Goal: Task Accomplishment & Management: Manage account settings

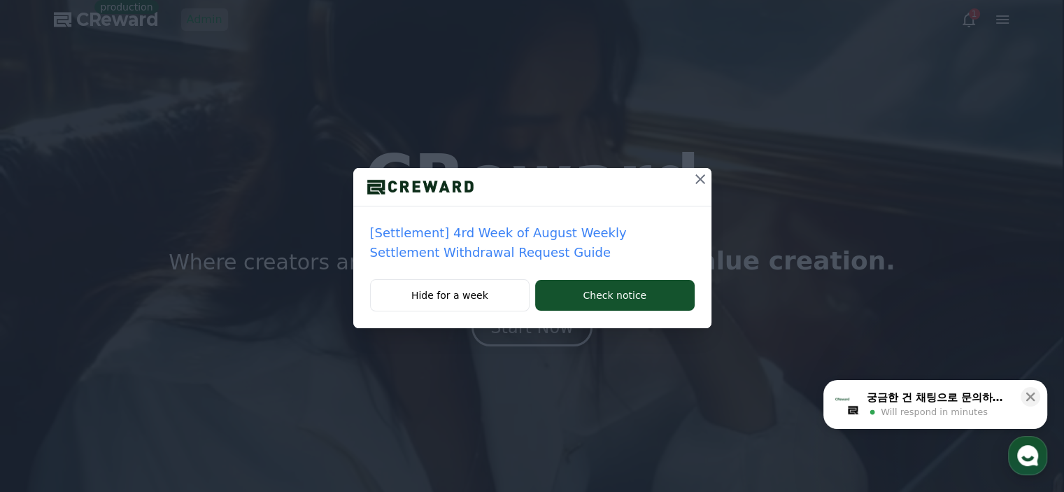
click at [700, 178] on icon at bounding box center [700, 179] width 10 height 10
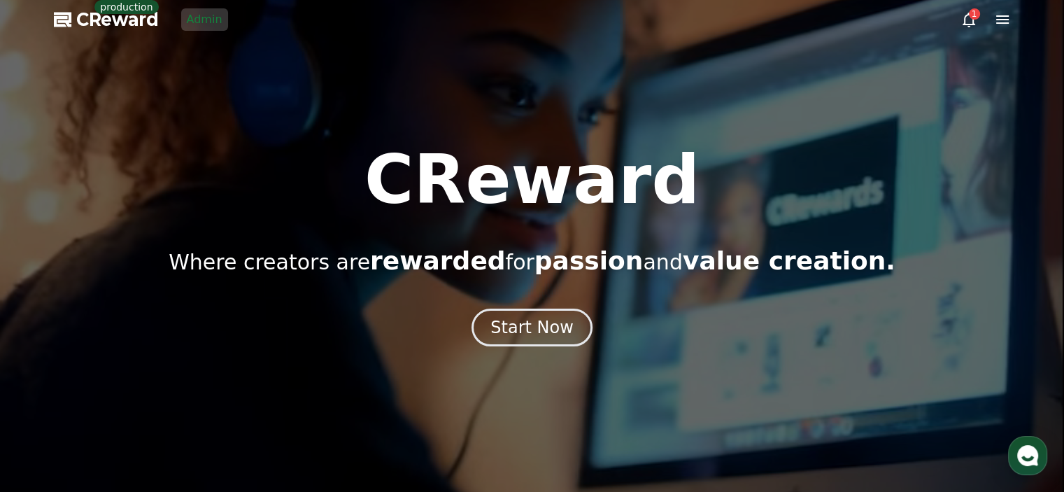
click at [203, 18] on link "Admin" at bounding box center [204, 19] width 47 height 22
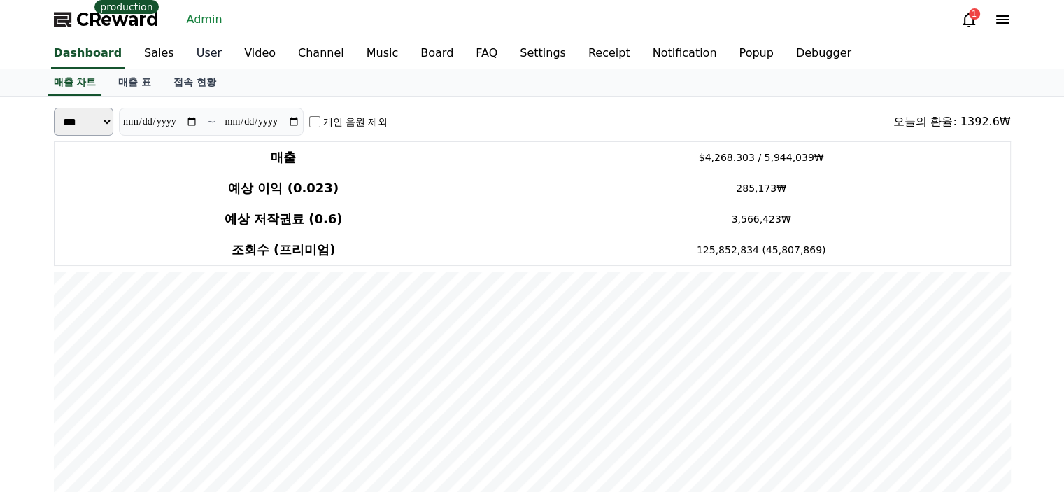
click at [185, 51] on link "User" at bounding box center [209, 53] width 48 height 29
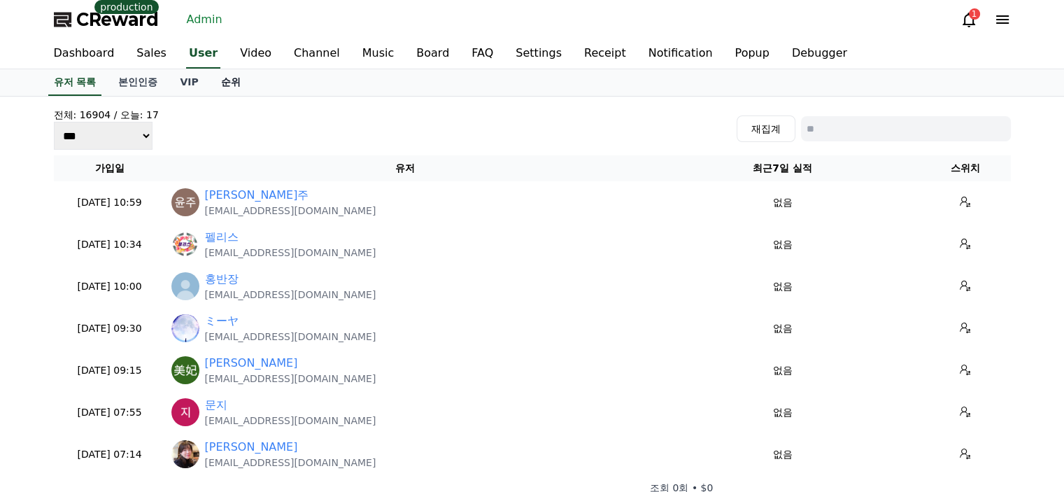
click at [237, 77] on link "순위" at bounding box center [231, 82] width 42 height 27
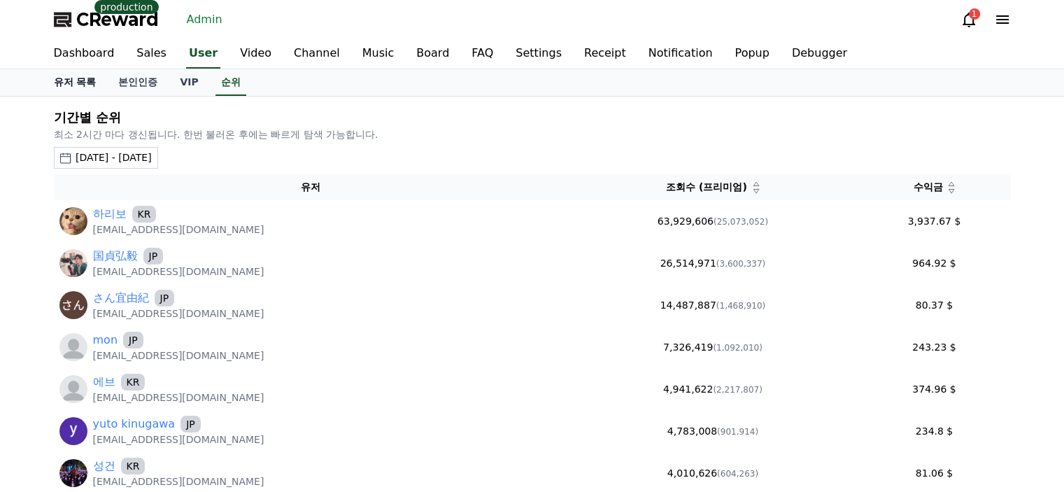
click at [71, 80] on link "유저 목록" at bounding box center [75, 82] width 65 height 27
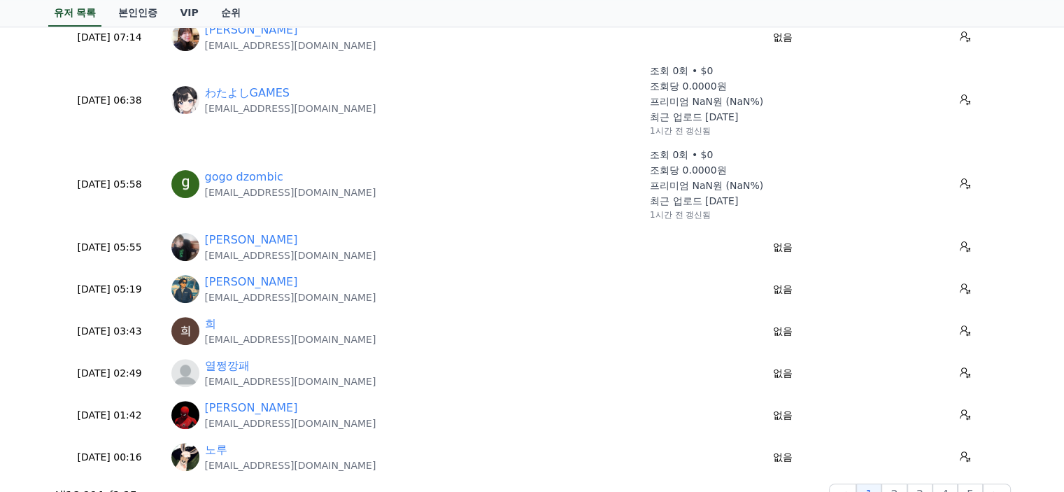
scroll to position [420, 0]
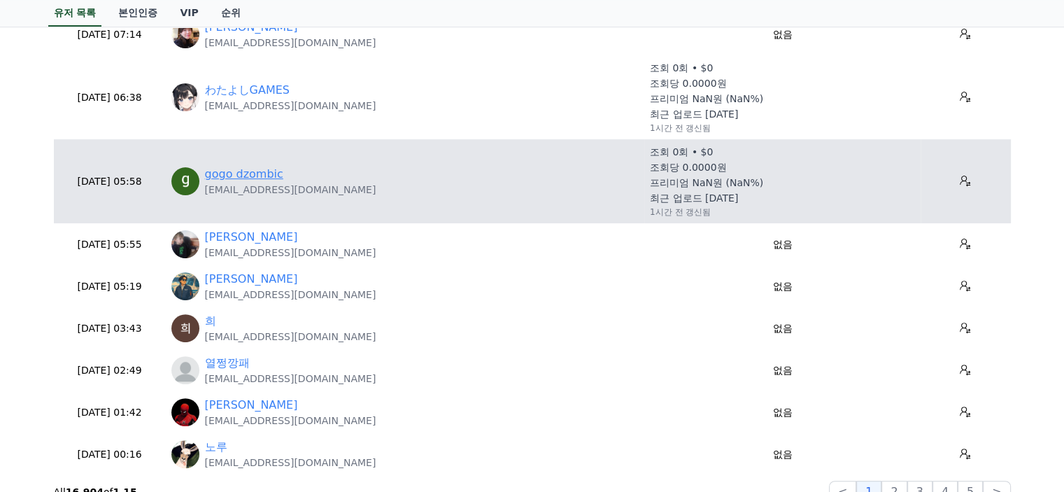
click at [229, 171] on link "gogo dzombic" at bounding box center [244, 174] width 78 height 17
click at [221, 194] on p "gogodzombic@gmail.com" at bounding box center [290, 190] width 171 height 14
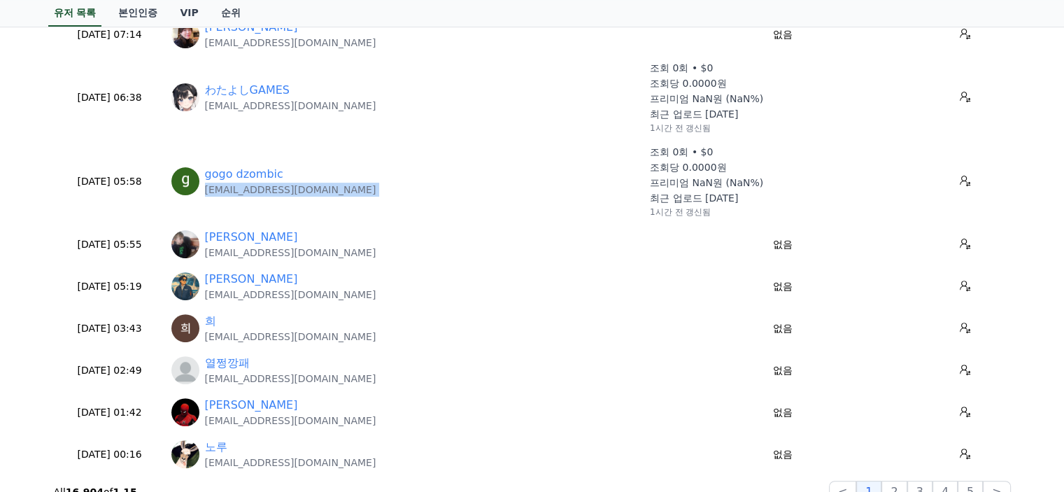
copy tr "gogodzombic@gmail.com"
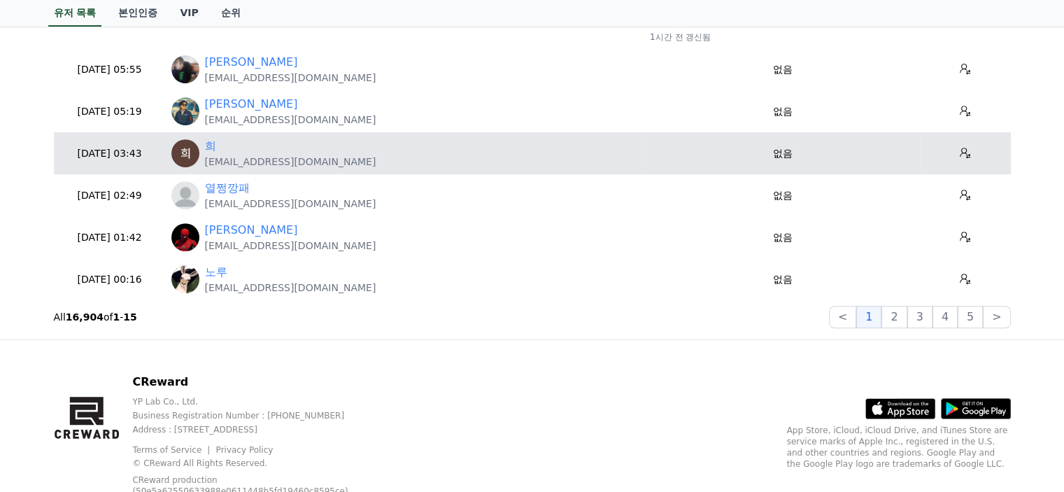
scroll to position [630, 0]
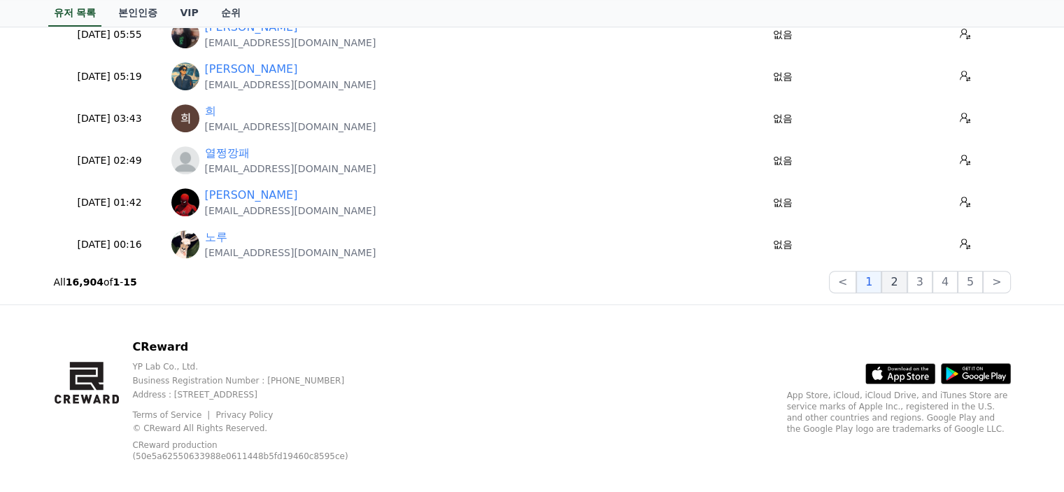
click at [907, 283] on button "2" at bounding box center [919, 282] width 25 height 22
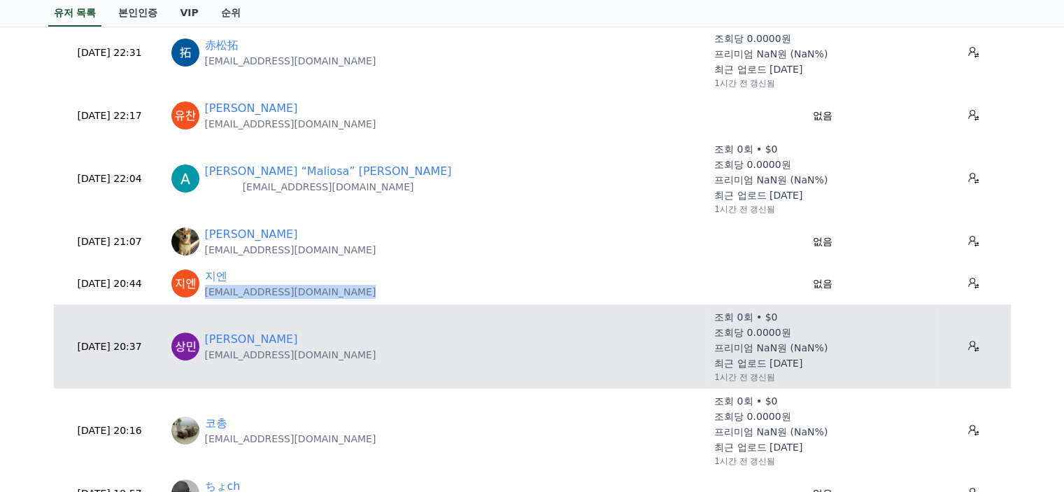
scroll to position [280, 0]
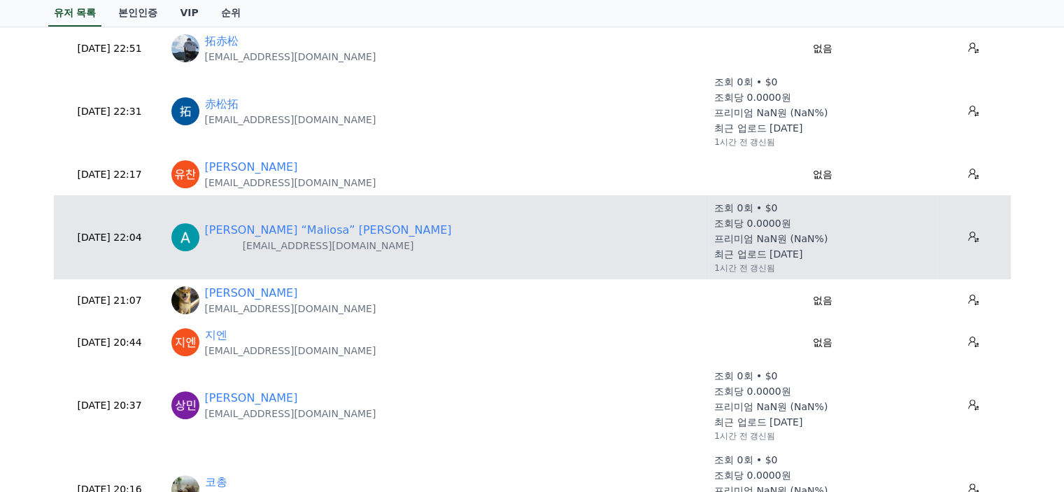
click at [287, 247] on p "mybestocchi@gmail.com" at bounding box center [328, 246] width 247 height 14
copy tr "mybestocchi@gmail.com"
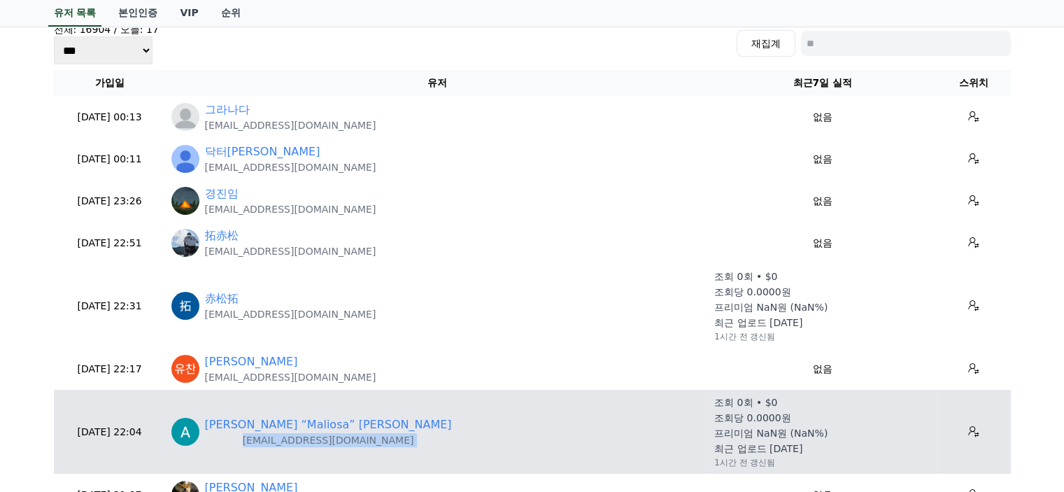
scroll to position [70, 0]
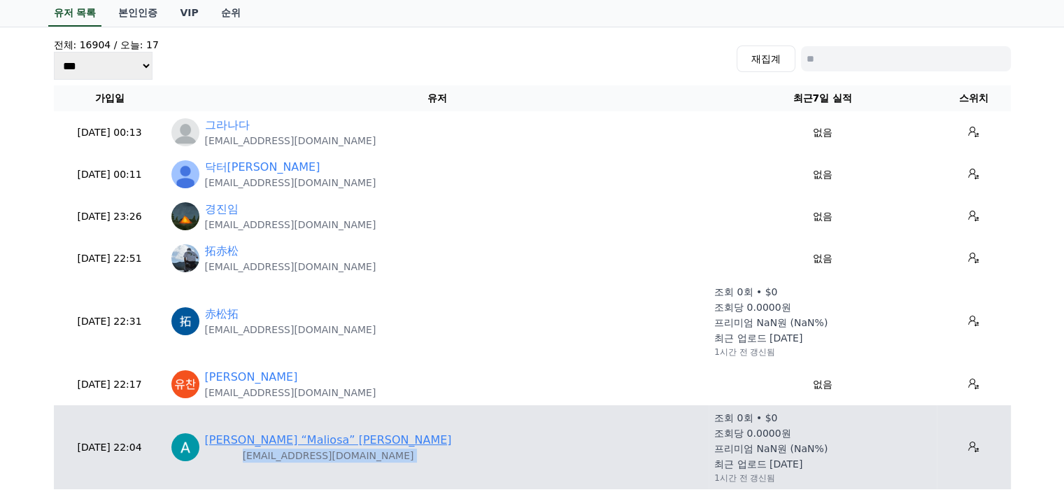
click at [224, 440] on link "Anna “Maliosa” Rosa" at bounding box center [328, 440] width 247 height 17
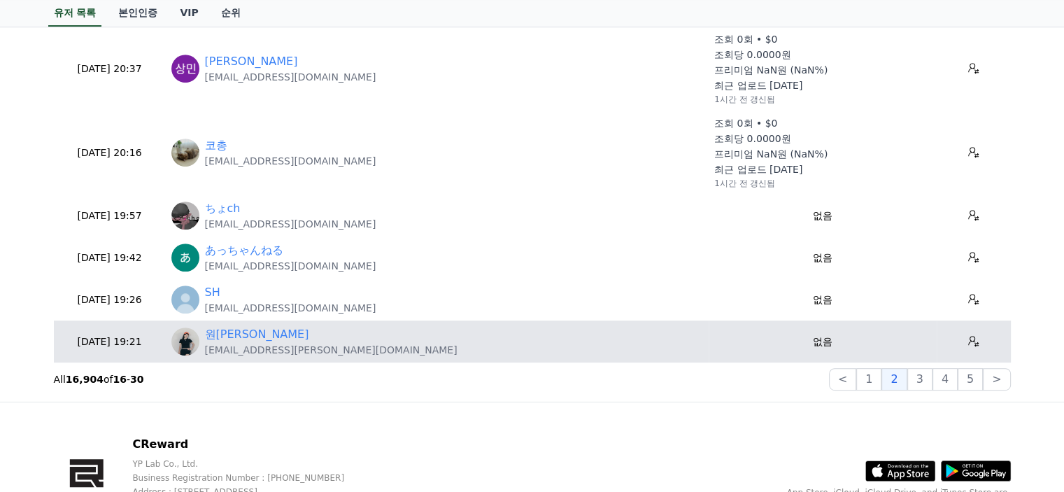
scroll to position [700, 0]
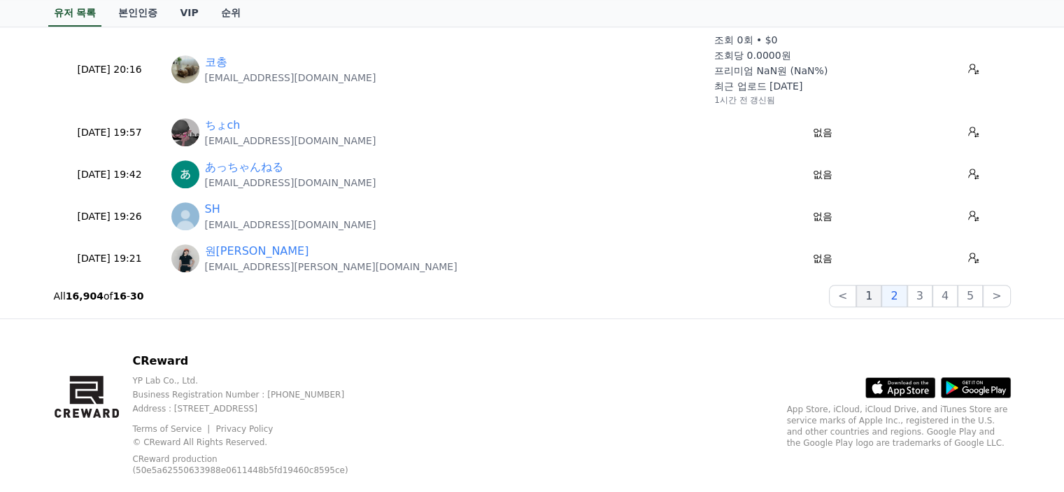
click at [878, 292] on button "1" at bounding box center [868, 296] width 25 height 22
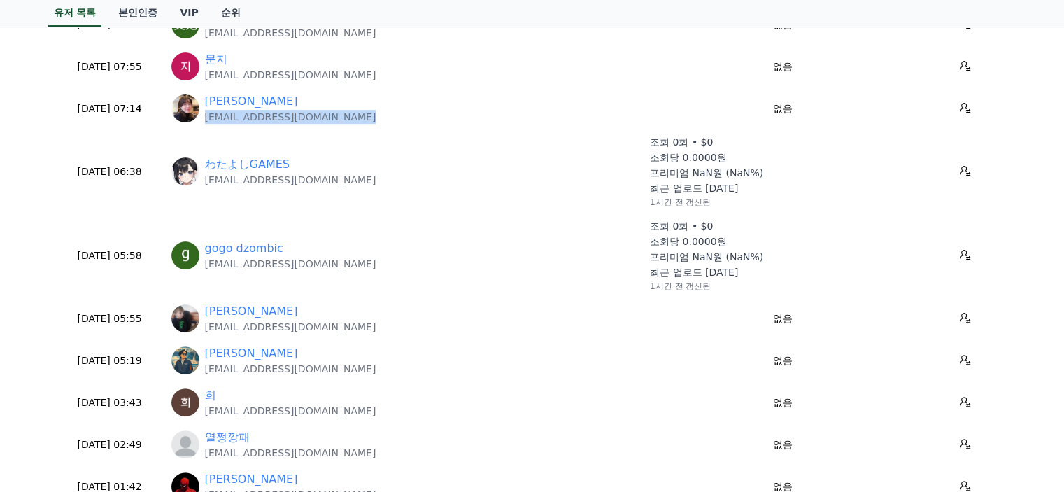
scroll to position [293, 0]
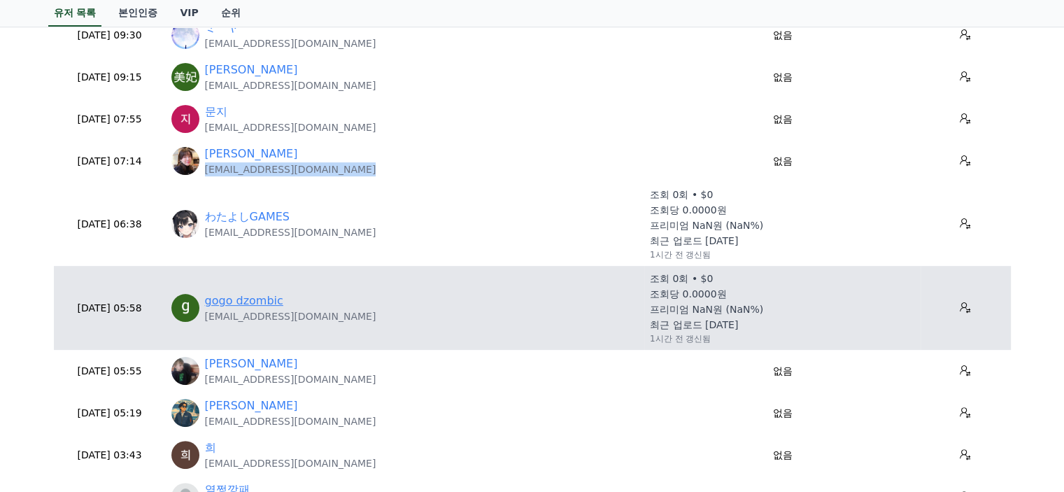
click at [252, 299] on link "gogo dzombic" at bounding box center [244, 300] width 78 height 17
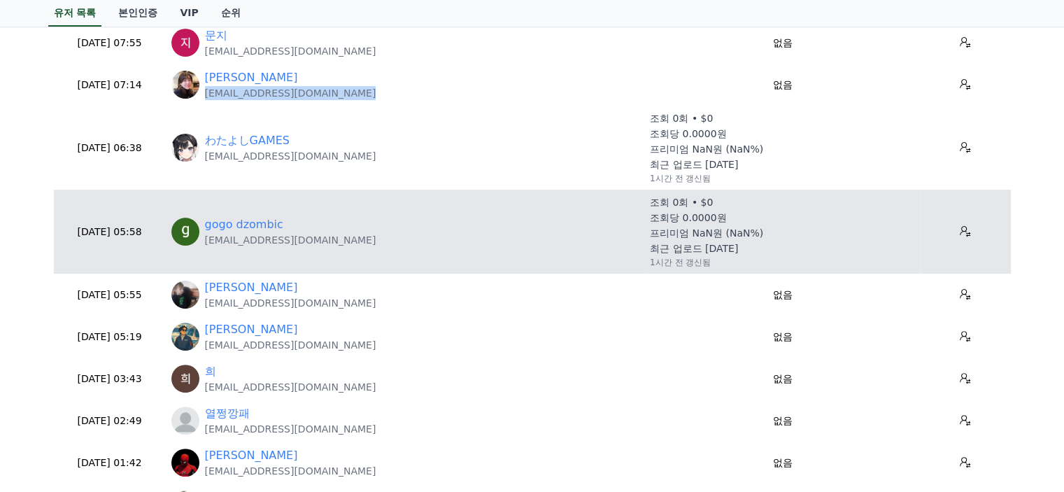
scroll to position [503, 0]
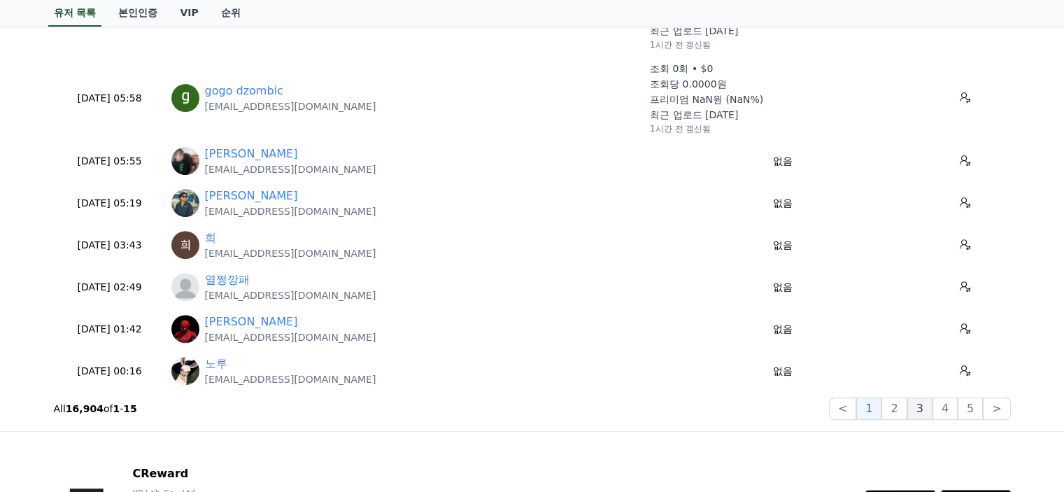
click at [958, 416] on button "3" at bounding box center [970, 408] width 25 height 22
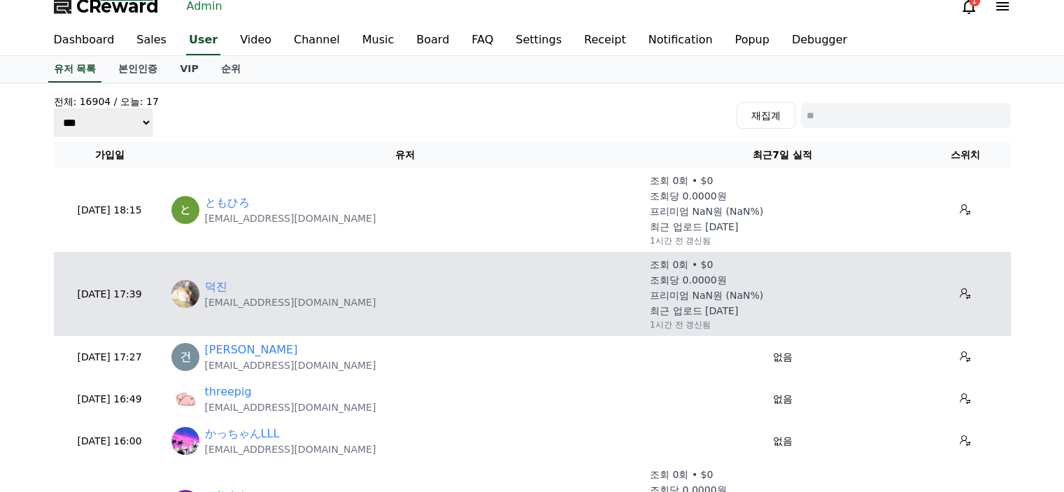
scroll to position [153, 0]
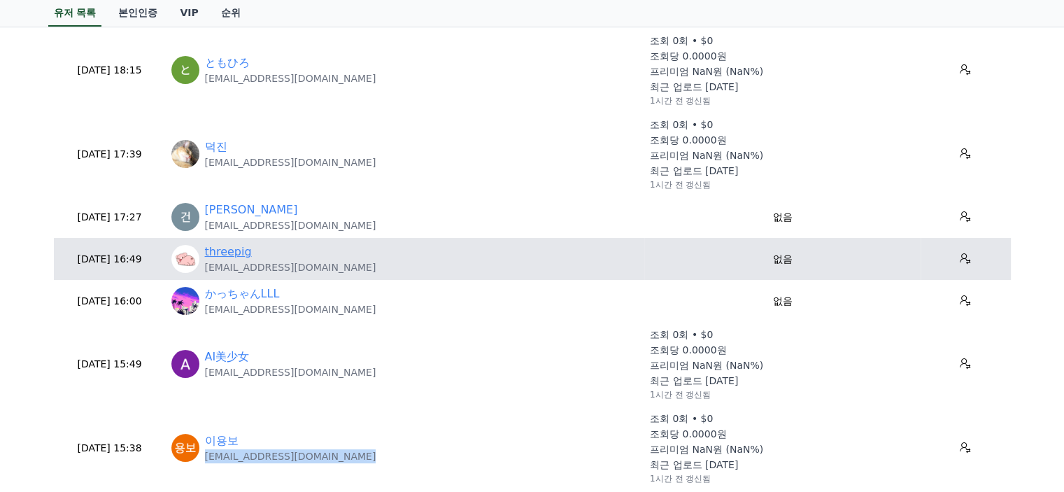
click at [222, 256] on link "threepig" at bounding box center [228, 251] width 47 height 17
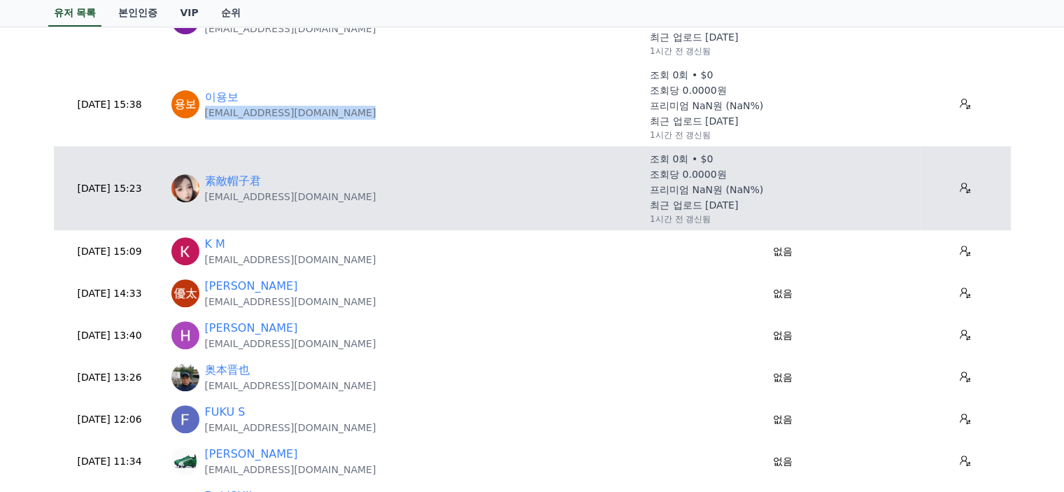
scroll to position [573, 0]
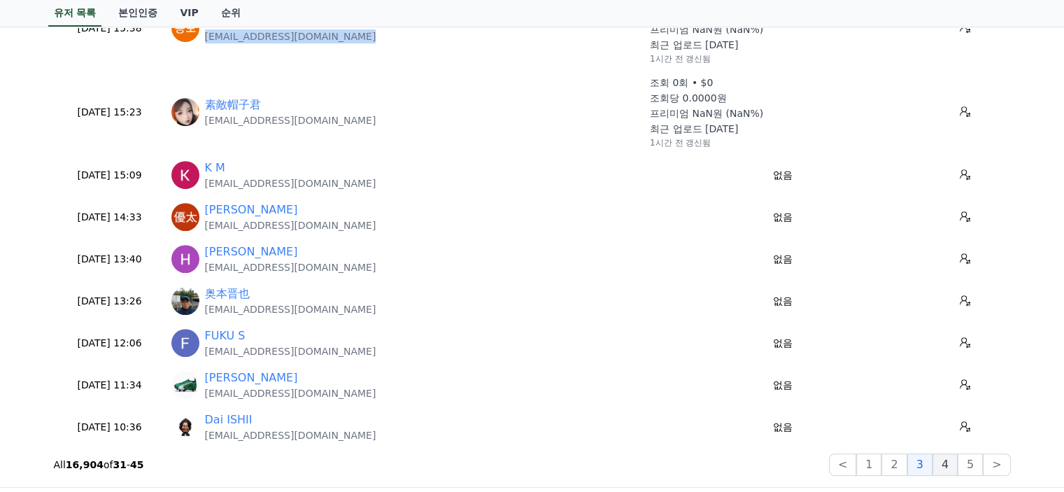
click at [943, 461] on button "4" at bounding box center [945, 464] width 25 height 22
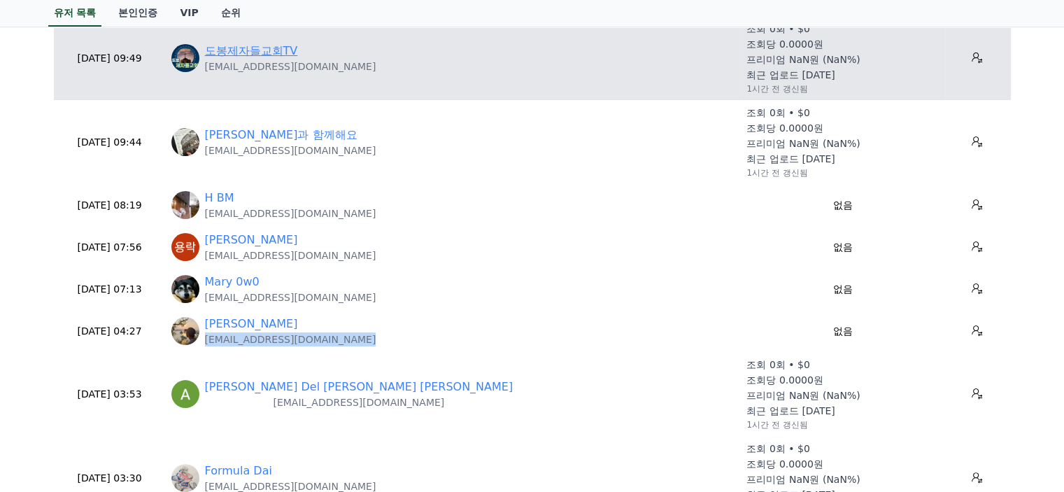
scroll to position [210, 0]
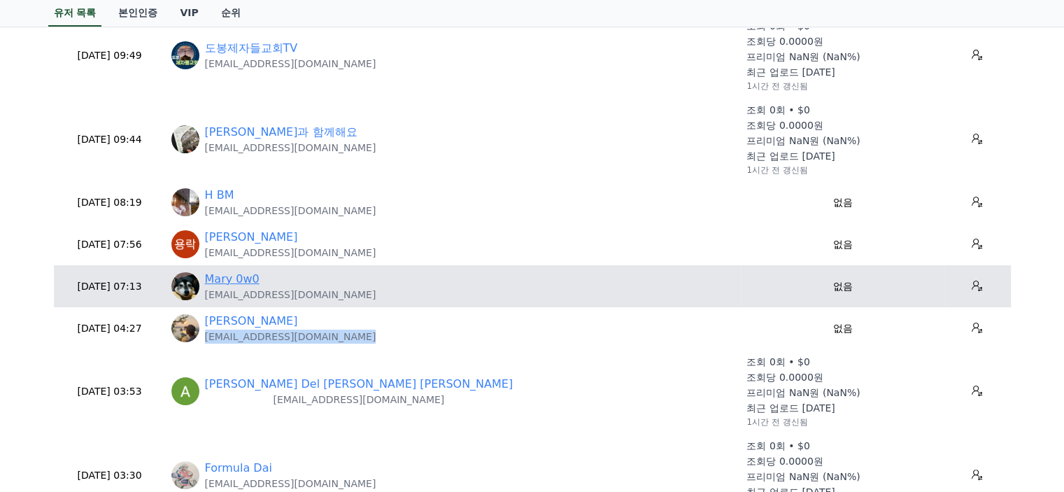
click at [252, 271] on link "Mary 0w0" at bounding box center [232, 279] width 55 height 17
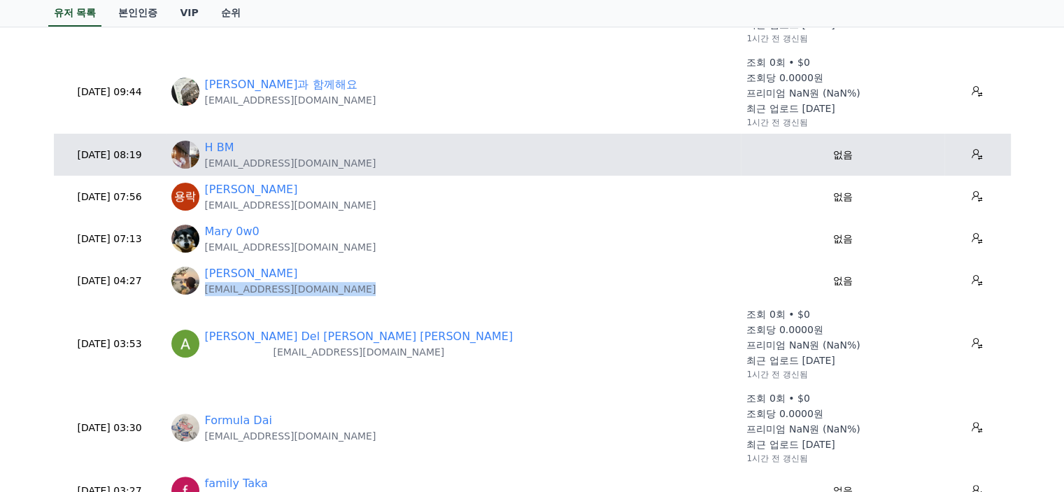
scroll to position [280, 0]
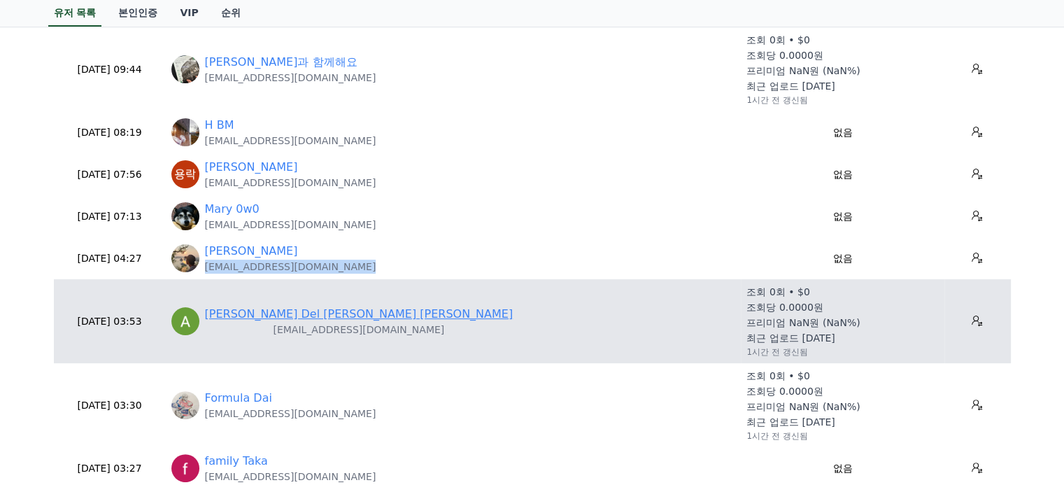
click at [269, 313] on link "Alejandro Del valle Fernández" at bounding box center [359, 314] width 309 height 17
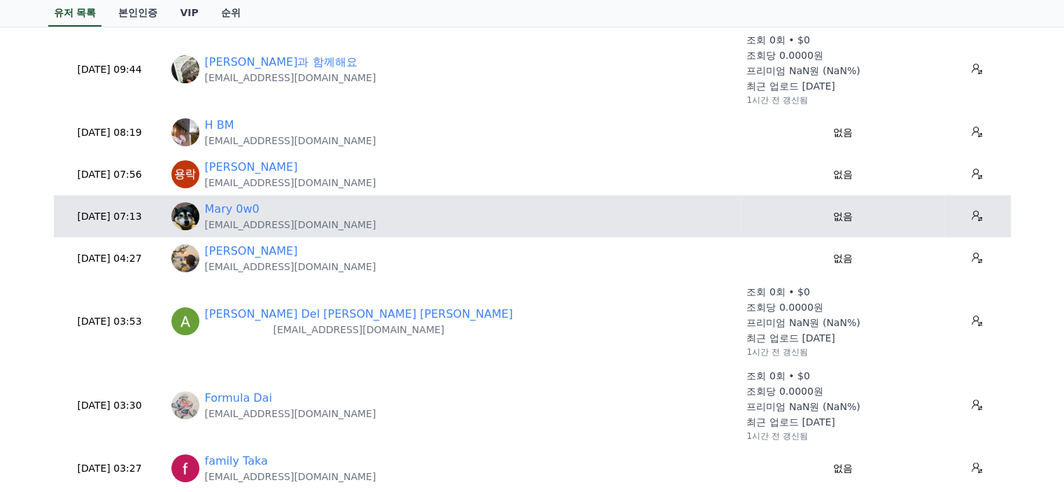
click at [251, 227] on p "h0w0ih0w0i@gmail.com" at bounding box center [290, 225] width 171 height 14
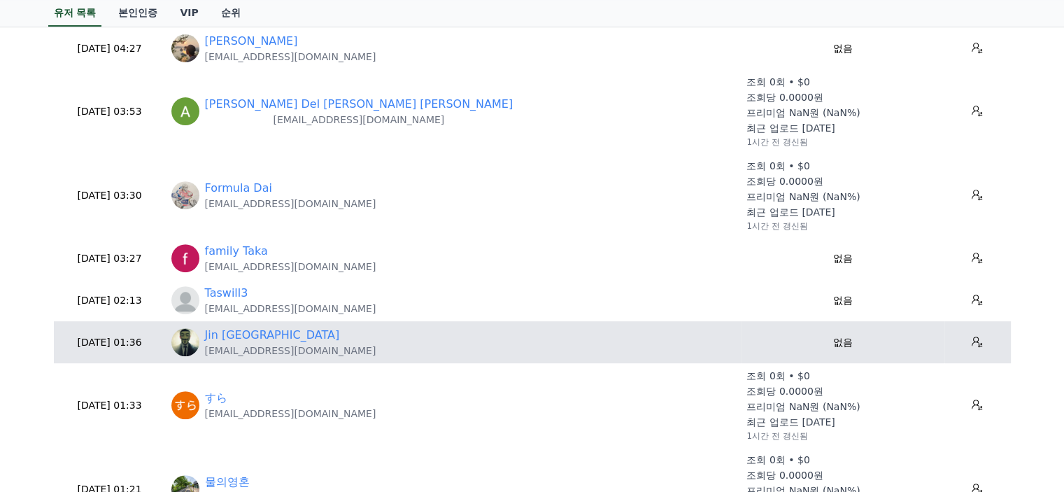
scroll to position [630, 0]
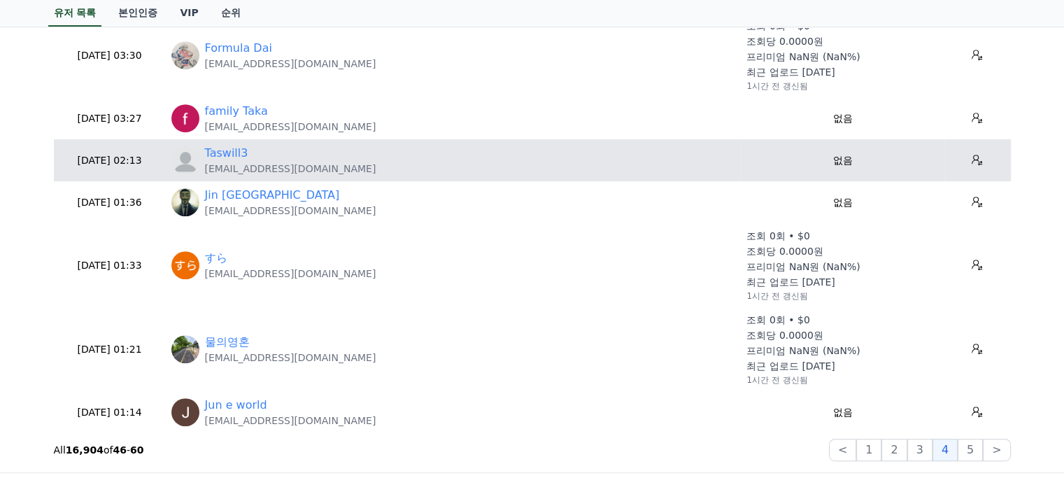
click at [235, 176] on td "Taswill3 wtaswill578@gmail.com" at bounding box center [454, 160] width 576 height 42
click at [244, 172] on p "wtaswill578@gmail.com" at bounding box center [290, 169] width 171 height 14
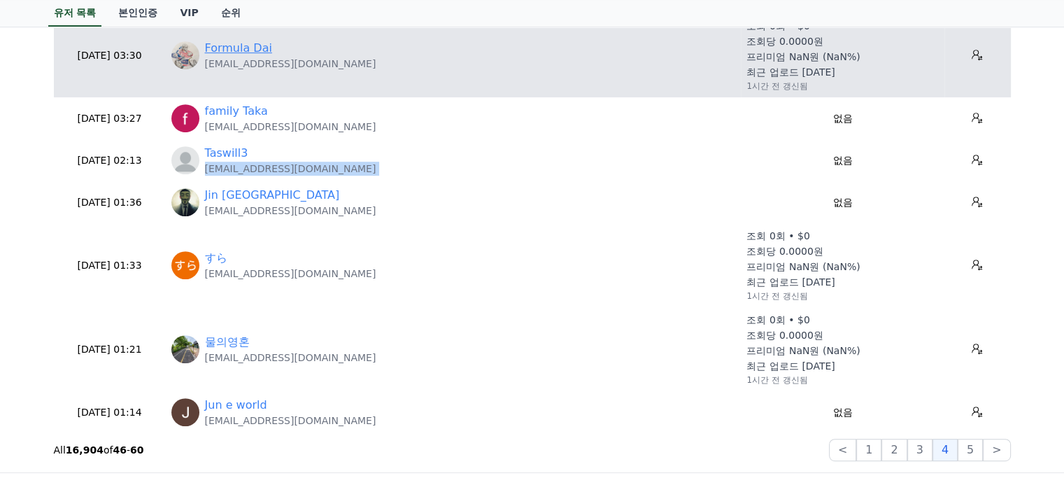
copy tr "wtaswill578@gmail.com"
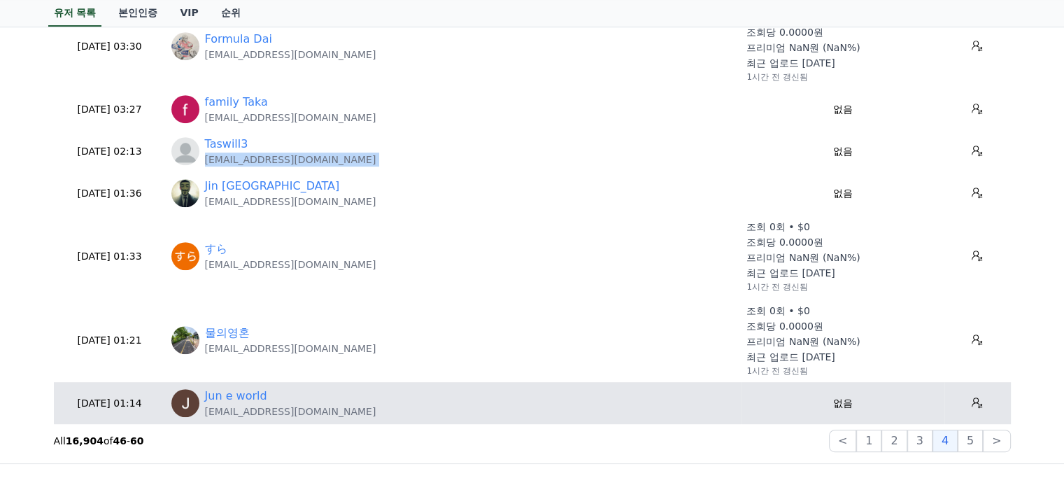
scroll to position [770, 0]
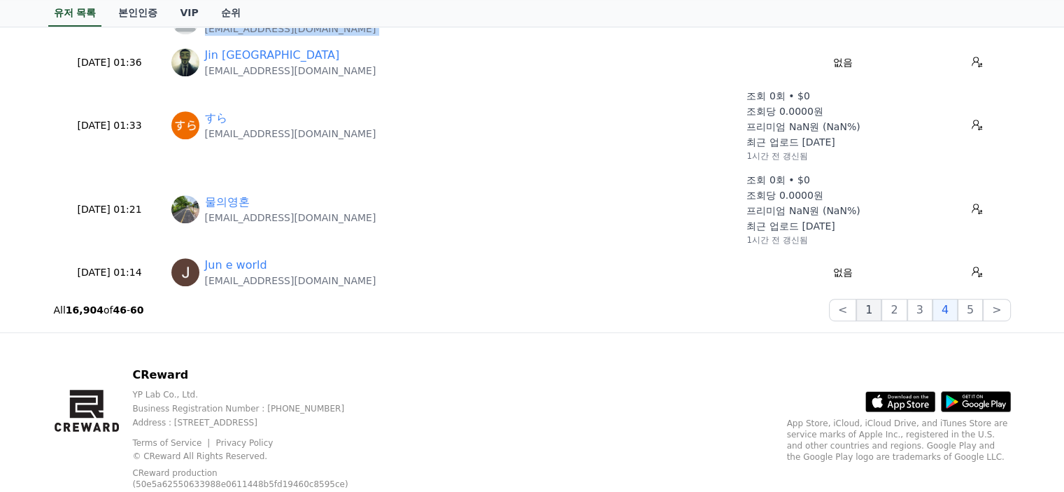
click at [882, 314] on button "1" at bounding box center [868, 310] width 25 height 22
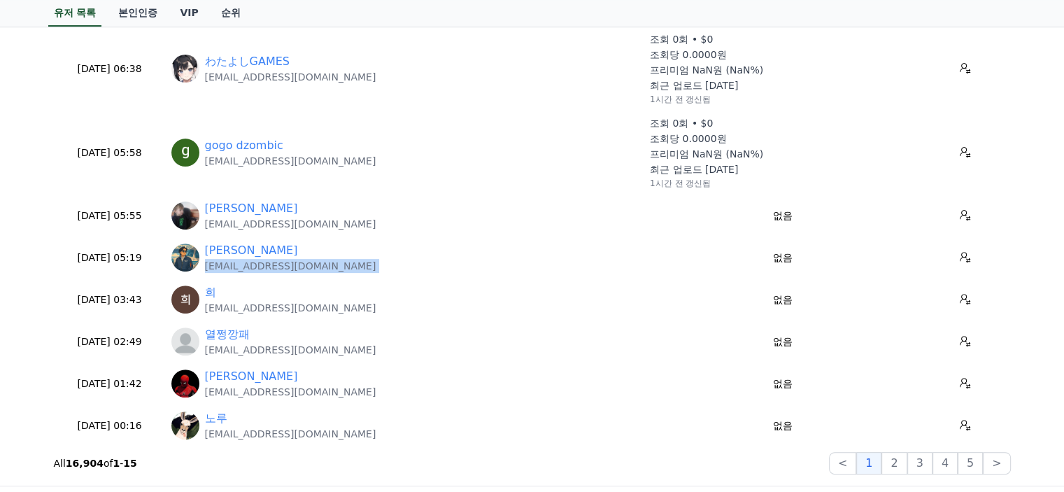
scroll to position [293, 0]
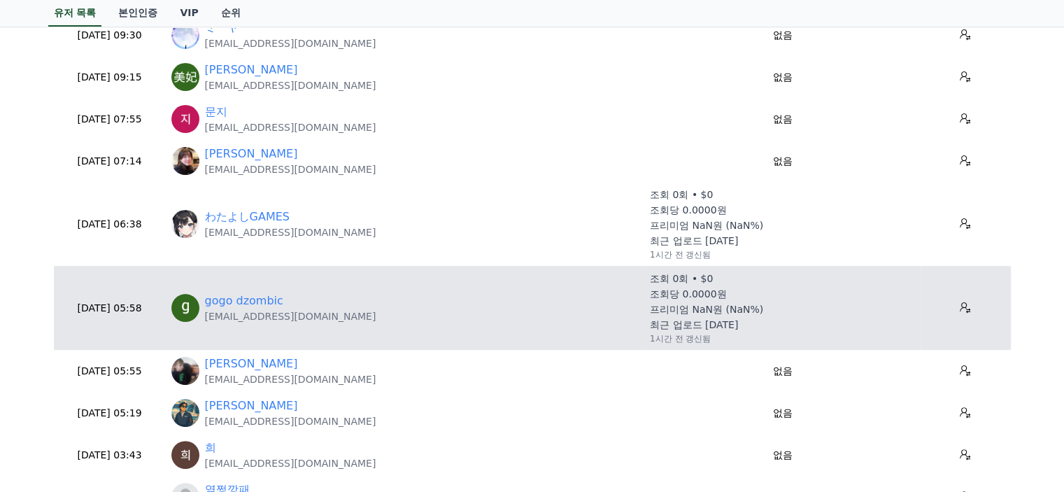
click at [260, 317] on p "gogodzombic@gmail.com" at bounding box center [290, 316] width 171 height 14
copy tr "gogodzombic@gmail.com"
click at [249, 299] on link "gogo dzombic" at bounding box center [244, 300] width 78 height 17
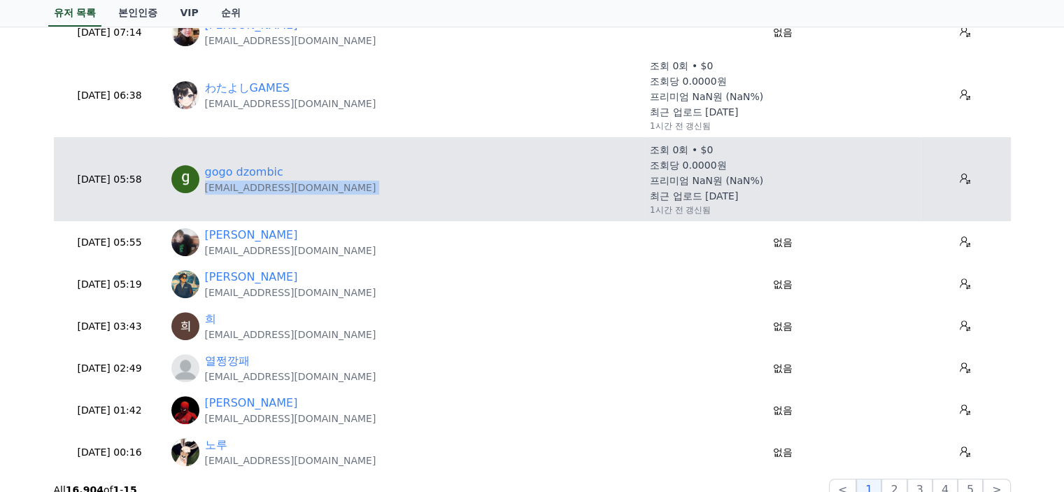
scroll to position [503, 0]
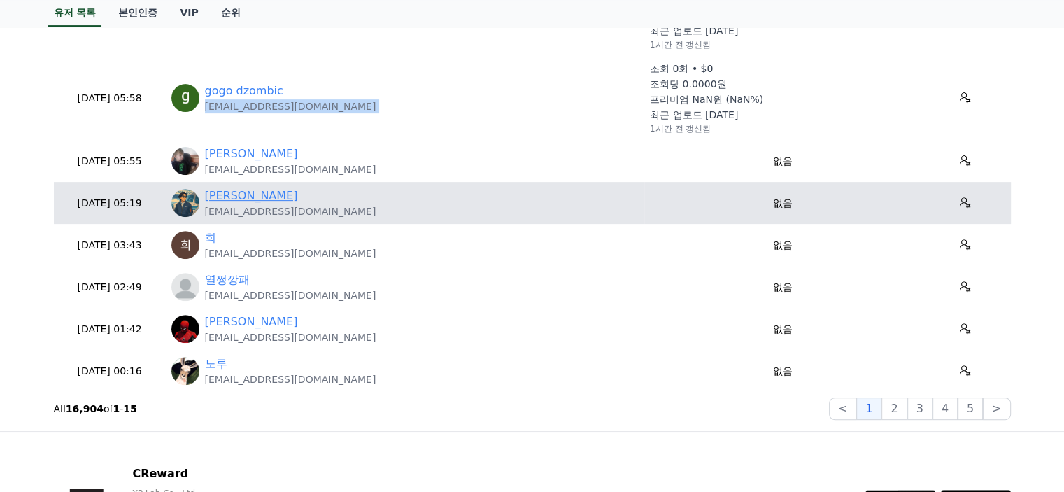
click at [224, 193] on link "[PERSON_NAME]" at bounding box center [251, 195] width 93 height 17
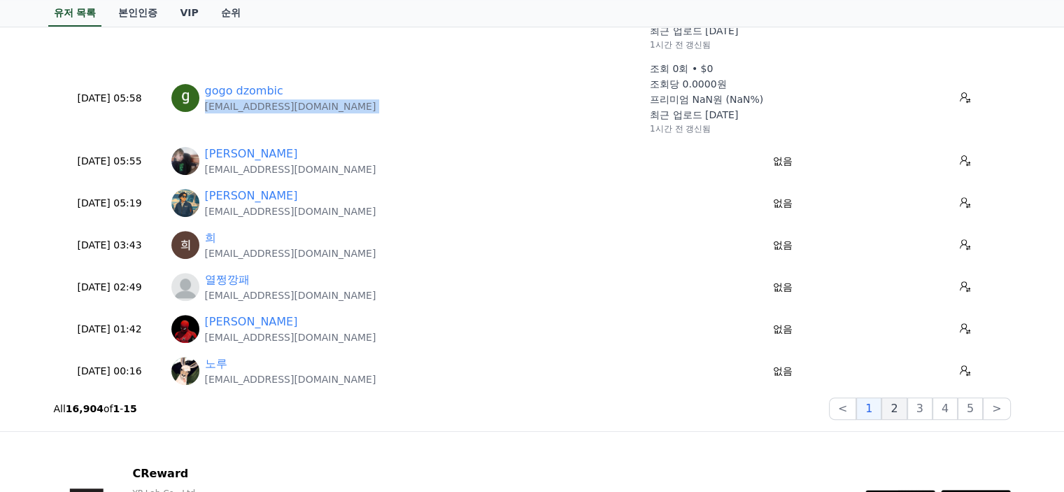
click at [907, 404] on button "2" at bounding box center [919, 408] width 25 height 22
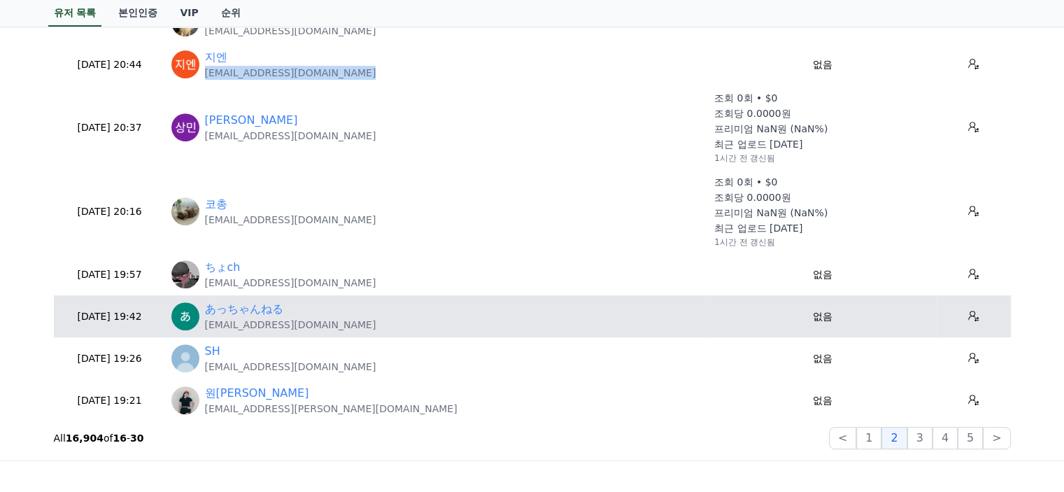
scroll to position [643, 0]
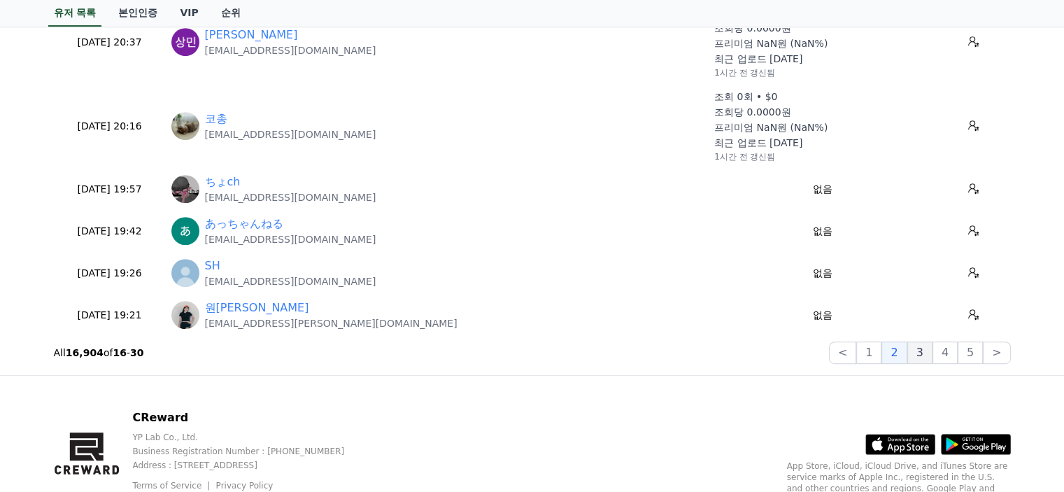
click at [958, 356] on button "3" at bounding box center [970, 352] width 25 height 22
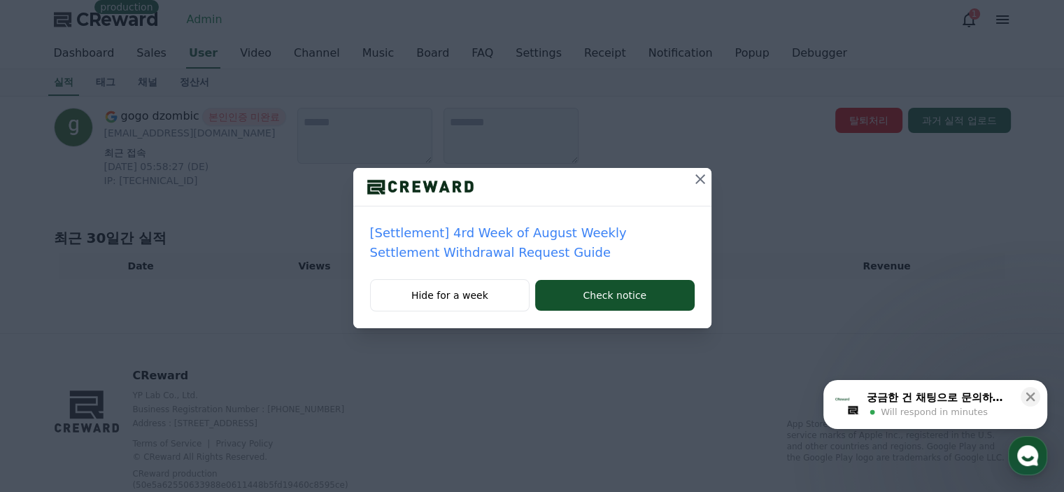
click at [417, 297] on button "Hide for a week" at bounding box center [450, 295] width 160 height 32
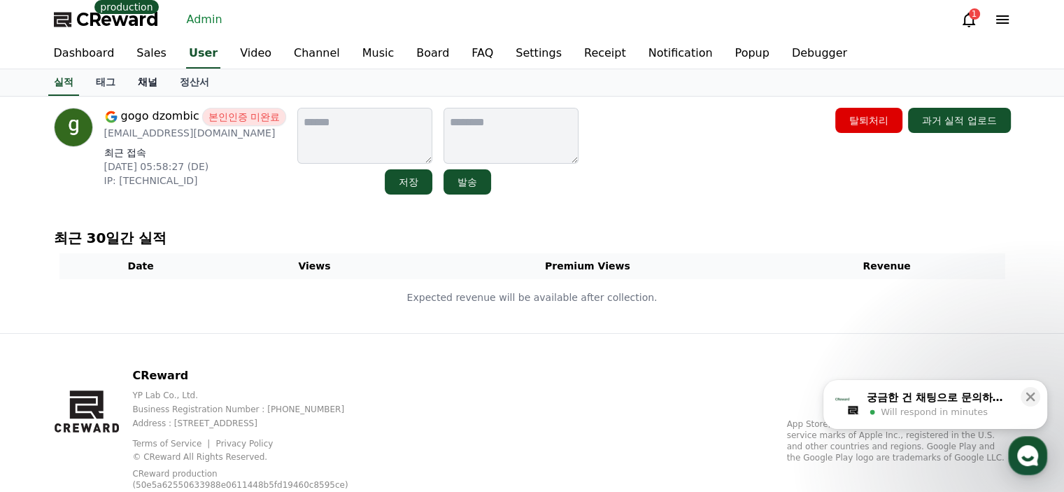
click at [140, 78] on link "채널" at bounding box center [148, 82] width 42 height 27
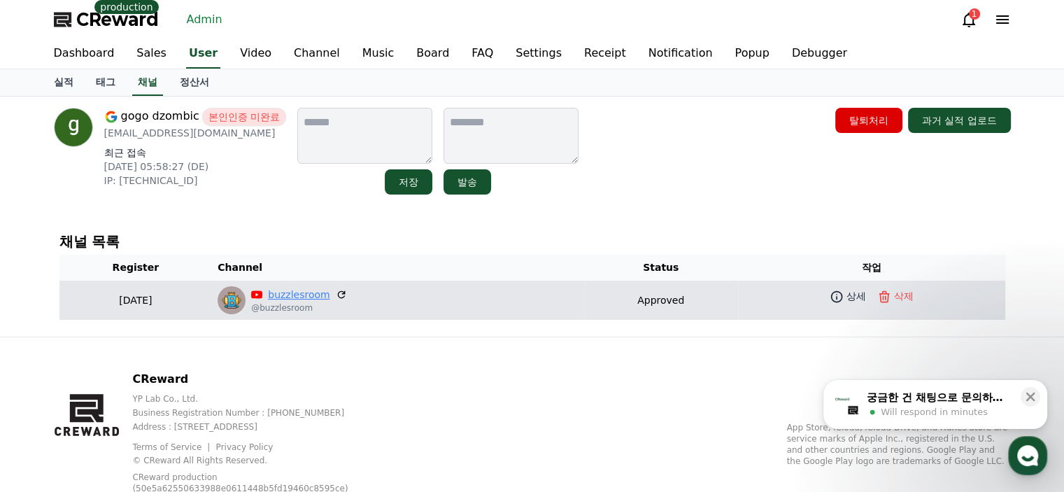
click at [313, 296] on link "buzzlesroom" at bounding box center [299, 295] width 62 height 15
drag, startPoint x: 341, startPoint y: 291, endPoint x: 283, endPoint y: 285, distance: 58.4
click at [283, 286] on div "buzzlesroom @buzzlesroom" at bounding box center [398, 300] width 360 height 28
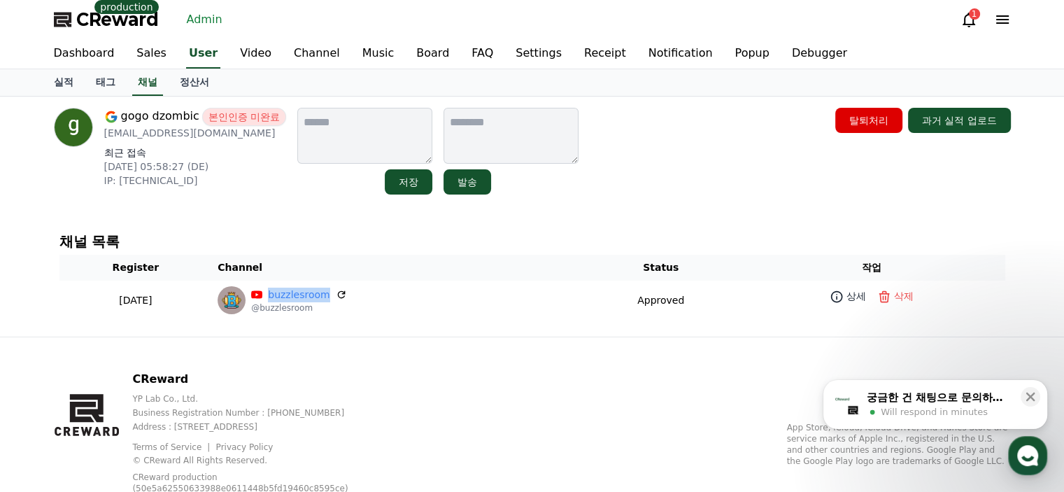
copy div "buzzlesroom"
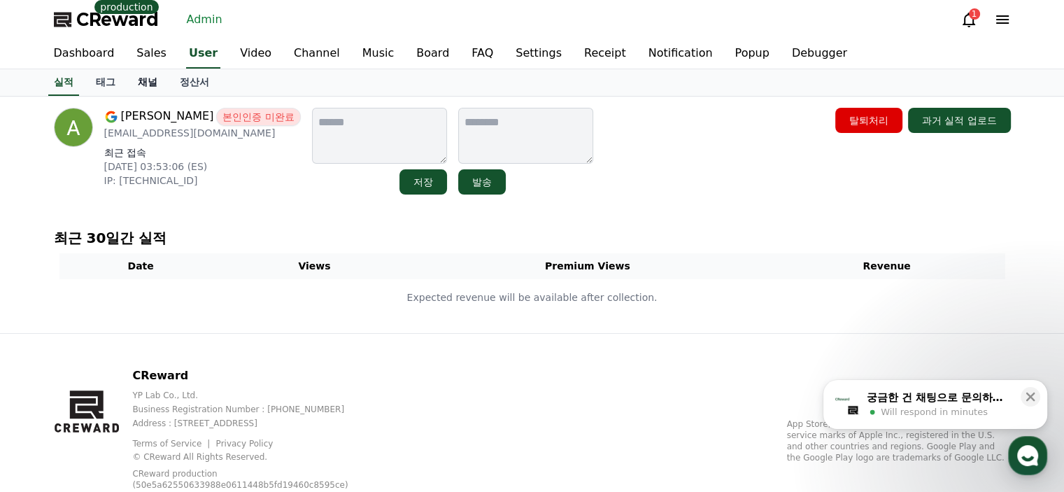
click at [154, 79] on link "채널" at bounding box center [148, 82] width 42 height 27
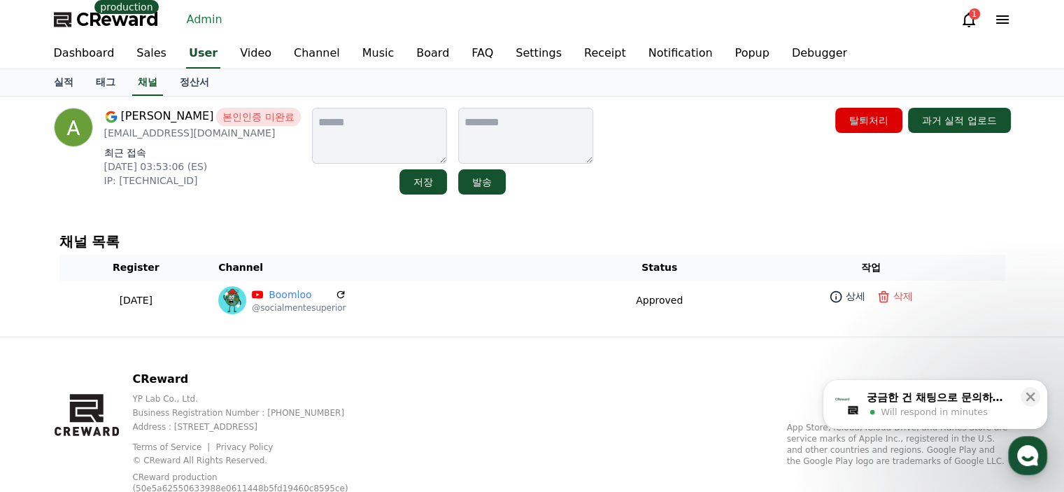
click at [187, 139] on p "delvallebros58@gmail.com" at bounding box center [202, 133] width 197 height 14
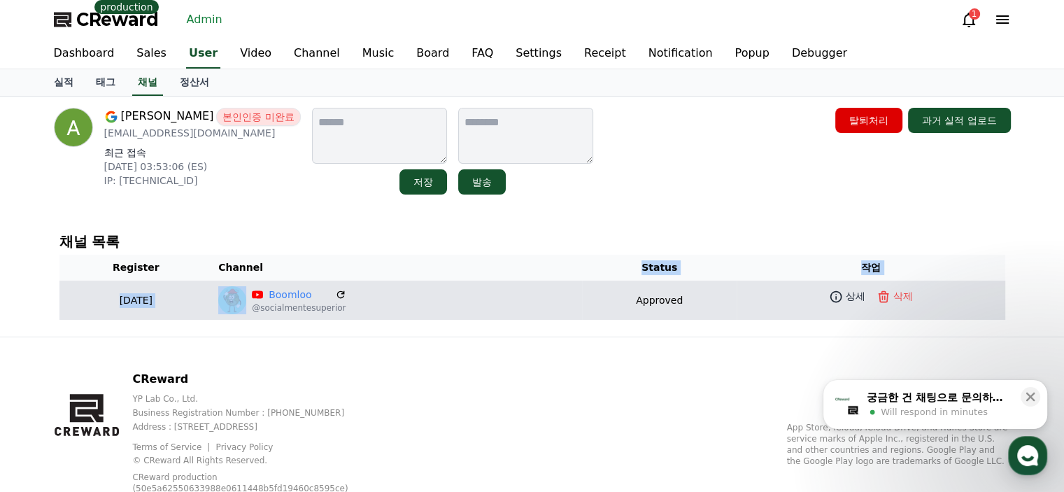
drag, startPoint x: 327, startPoint y: 278, endPoint x: 273, endPoint y: 282, distance: 54.7
click at [273, 282] on table "Register Channel Status 작업 2025-09-02 09-02 Boomloo @socialmentesuperior Approv…" at bounding box center [532, 287] width 946 height 65
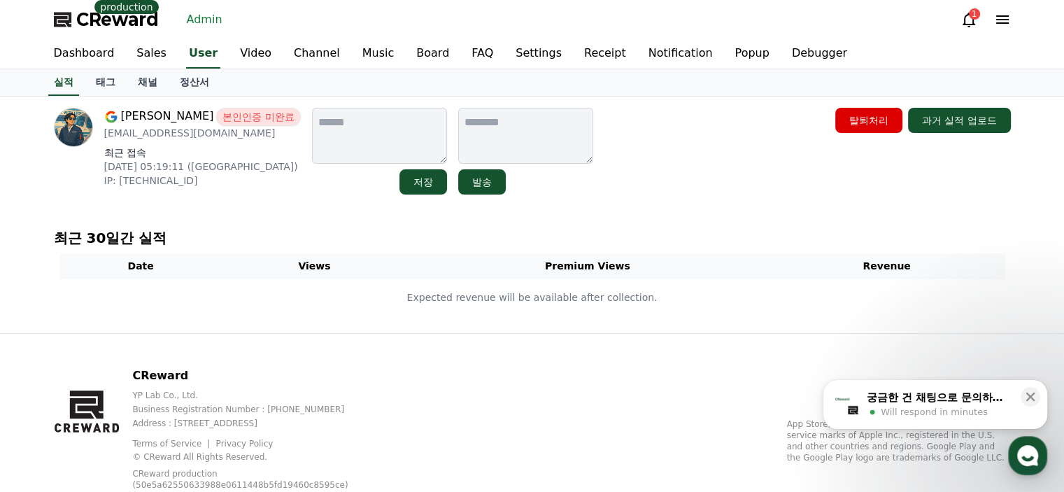
click at [148, 129] on p "[EMAIL_ADDRESS][DOMAIN_NAME]" at bounding box center [202, 133] width 197 height 14
copy div "[EMAIL_ADDRESS][DOMAIN_NAME]"
click at [153, 79] on link "채널" at bounding box center [148, 82] width 42 height 27
